Goal: Find contact information

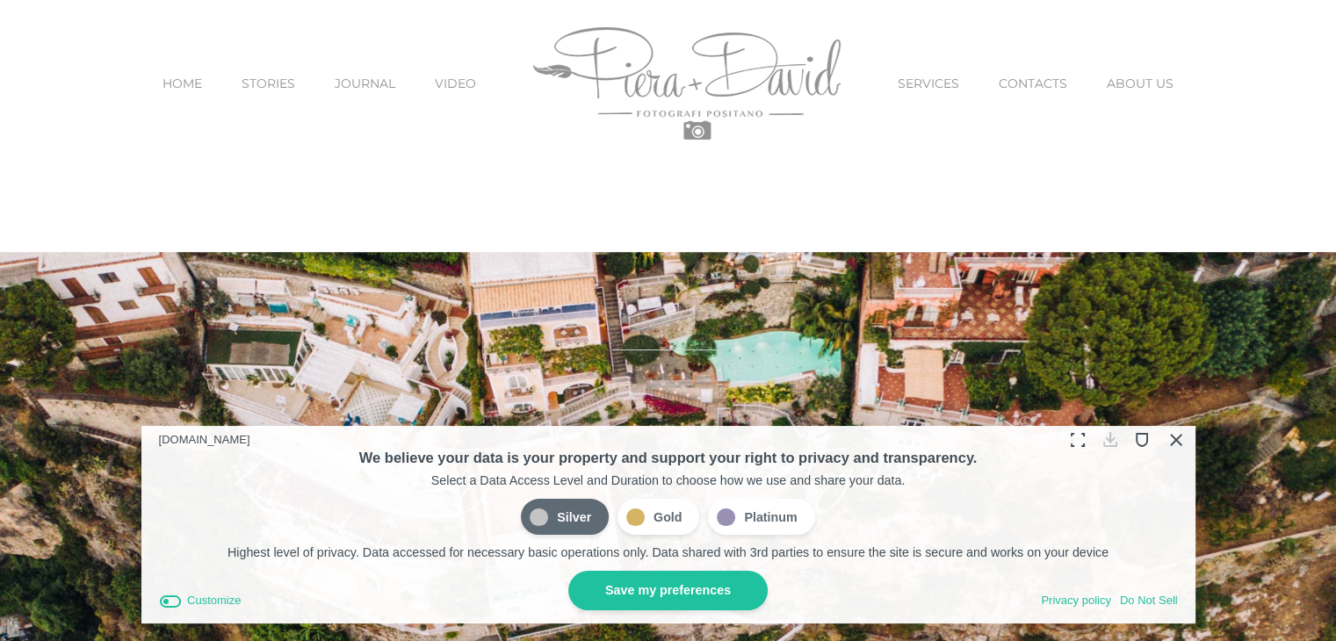
click at [695, 82] on img "Main Menu" at bounding box center [686, 83] width 307 height 112
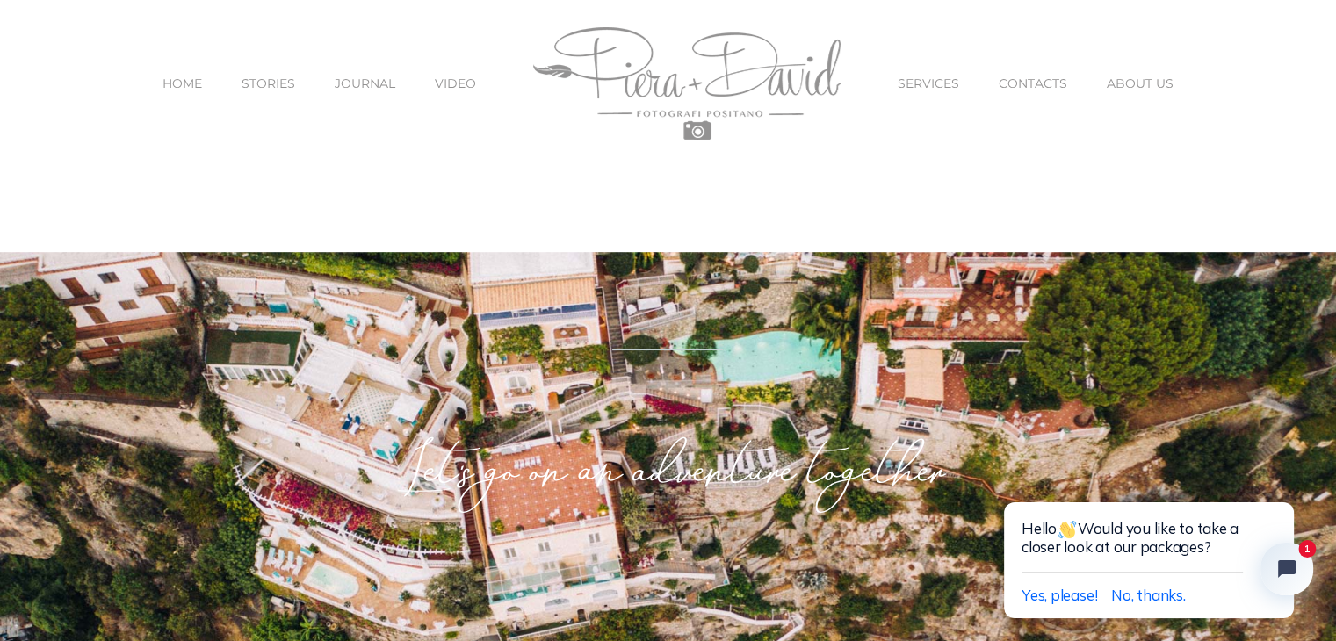
click at [1012, 82] on span "CONTACTS" at bounding box center [1032, 83] width 68 height 12
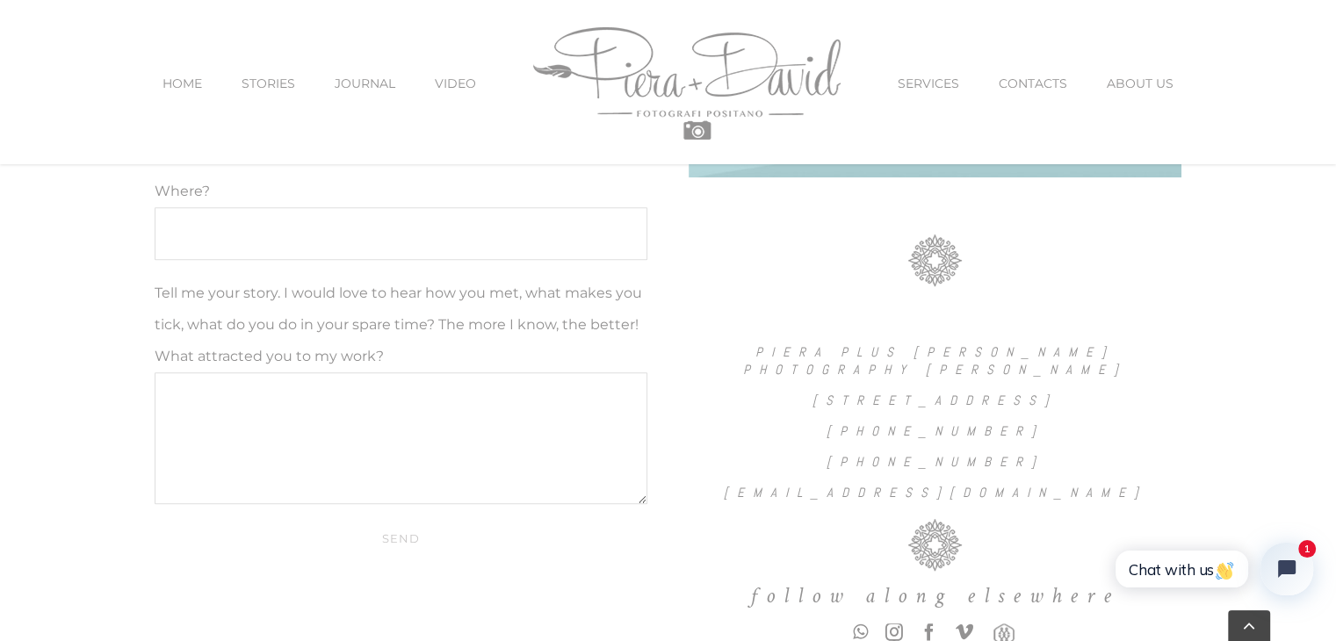
scroll to position [1375, 0]
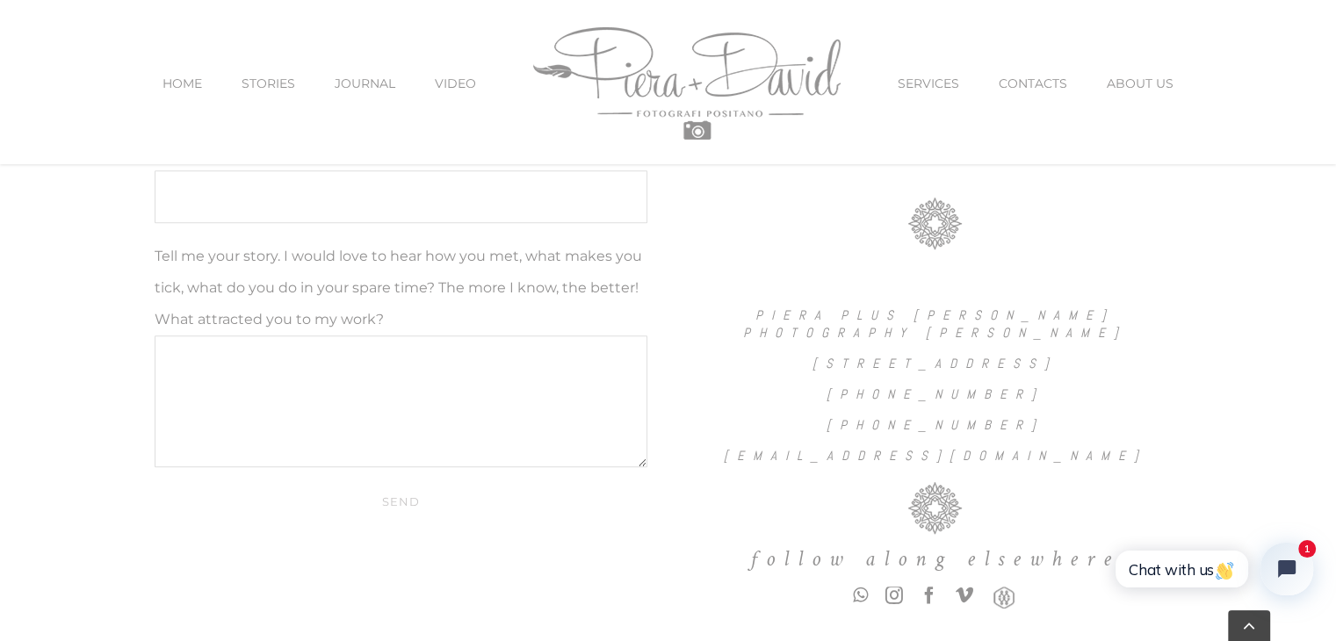
drag, startPoint x: 1062, startPoint y: 414, endPoint x: 832, endPoint y: 427, distance: 230.4
click at [832, 428] on div "PIERA PLUS DAVID PHOTOGRAPHY POSITANO VIA PASITEA N.330, POSITANO ITALIA +39 08…" at bounding box center [934, 331] width 493 height 267
drag, startPoint x: 832, startPoint y: 427, endPoint x: 999, endPoint y: 419, distance: 167.9
click at [981, 419] on h6 "+39 346 6707197" at bounding box center [934, 425] width 493 height 18
click at [1022, 419] on h6 "+39 346 6707197" at bounding box center [934, 425] width 493 height 18
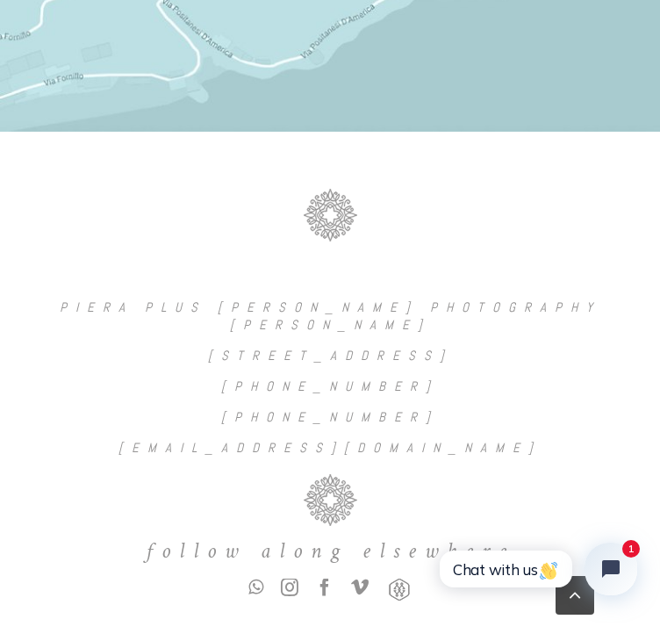
scroll to position [2481, 0]
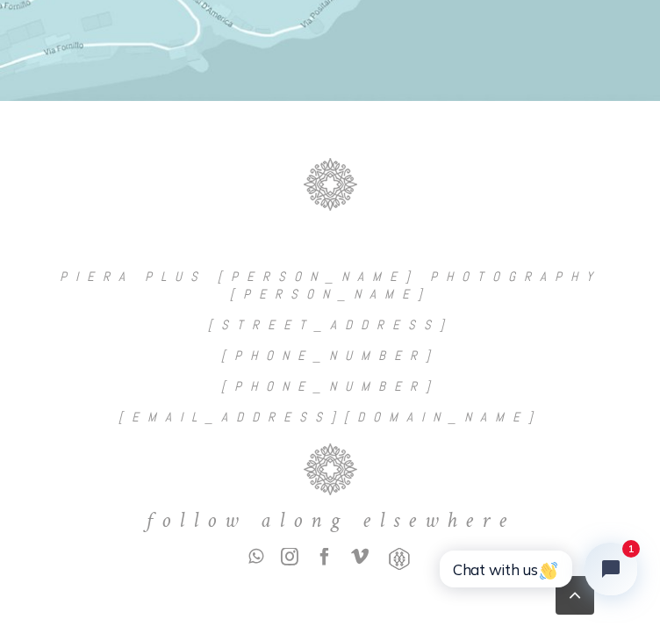
drag, startPoint x: 642, startPoint y: 114, endPoint x: 695, endPoint y: 128, distance: 54.5
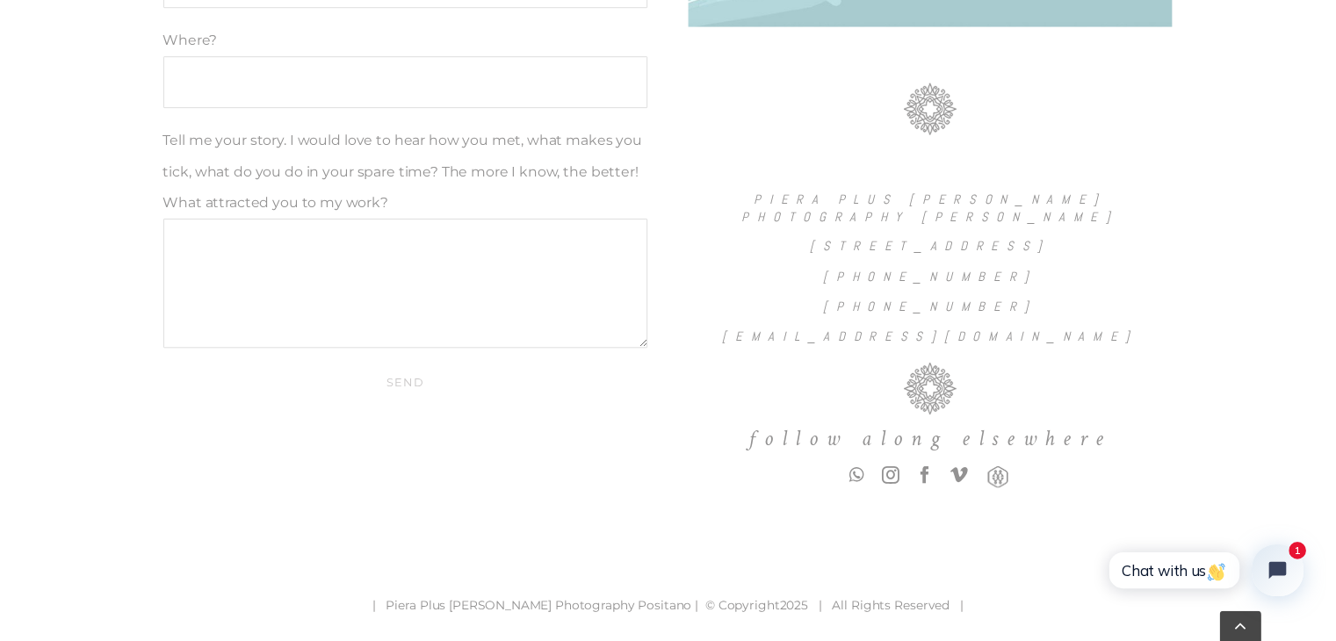
scroll to position [1487, 0]
